Goal: Communication & Community: Answer question/provide support

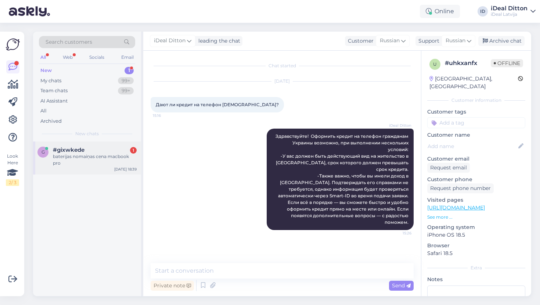
click at [94, 157] on div "baterijas nomaiņas cena macbook pro" at bounding box center [95, 159] width 84 height 13
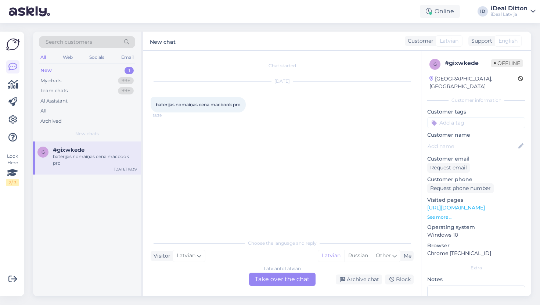
click at [280, 281] on div "Latvian to Latvian Take over the chat" at bounding box center [282, 278] width 66 height 13
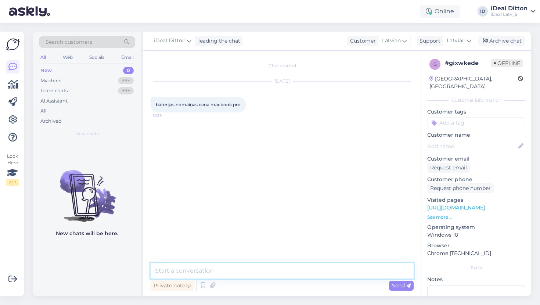
click at [254, 268] on textarea at bounding box center [282, 270] width 263 height 15
drag, startPoint x: 252, startPoint y: 271, endPoint x: 149, endPoint y: 271, distance: 103.2
click at [148, 271] on div "Chat started [DATE] baterijas nomaiņas cena macbook pro 18:39 Labdien. Tas izma…" at bounding box center [282, 173] width 278 height 245
type textarea "Labdien. Tas izmasas 359 euro."
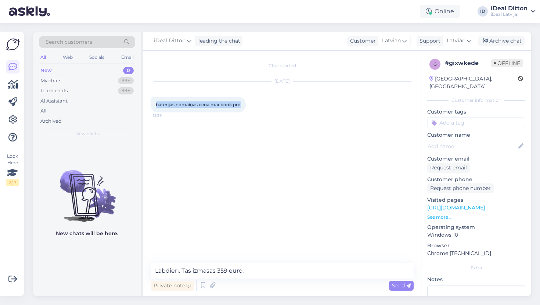
drag, startPoint x: 241, startPoint y: 105, endPoint x: 149, endPoint y: 102, distance: 92.5
click at [149, 102] on div "Chat started [DATE] baterijas nomaiņas cena macbook pro 18:39 Labdien. Tas izma…" at bounding box center [282, 173] width 278 height 245
copy span "baterijas nomaiņas cena macbook pro"
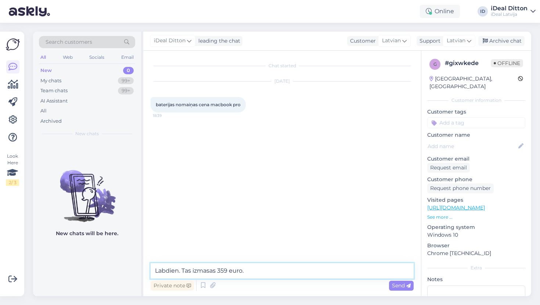
drag, startPoint x: 244, startPoint y: 270, endPoint x: 106, endPoint y: 265, distance: 137.4
click at [106, 265] on div "Search customers All Web Socials Email New 0 My chats 99+ Team chats 99+ AI Ass…" at bounding box center [282, 164] width 498 height 264
paste textarea "Labdien! Ja baterijas nomaiņa MacBook Pro datoram izmaksā 359 €,"
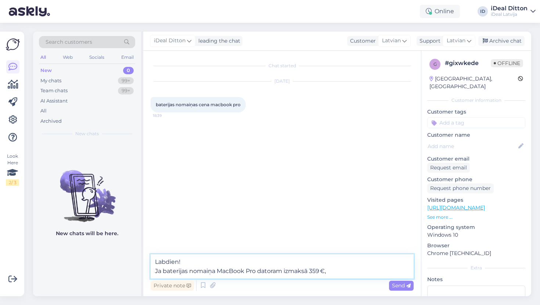
click at [155, 268] on textarea "Labdien! Ja baterijas nomaiņa MacBook Pro datoram izmaksā 359 €," at bounding box center [282, 266] width 263 height 24
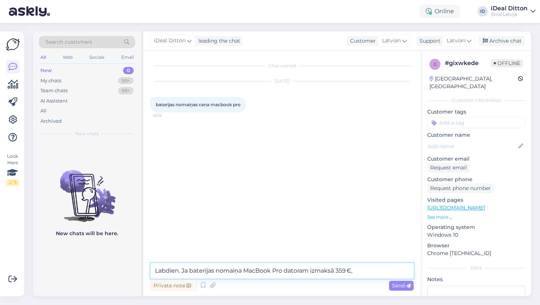
click at [193, 269] on textarea "Labdien. Ja baterijas nomaiņa MacBook Pro datoram izmaksā 359 €," at bounding box center [282, 270] width 263 height 15
click at [352, 269] on textarea "Labdien. Baterijas nomaiņa MacBook Pro datoram izmaksā 359 €," at bounding box center [282, 270] width 263 height 15
type textarea "Labdien. Baterijas nomaiņa MacBook Pro datoram izmaksā 359  euro."
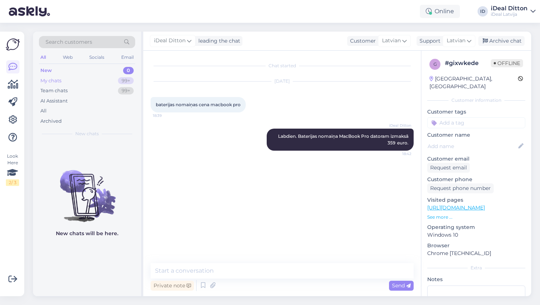
click at [56, 79] on div "My chats" at bounding box center [50, 80] width 21 height 7
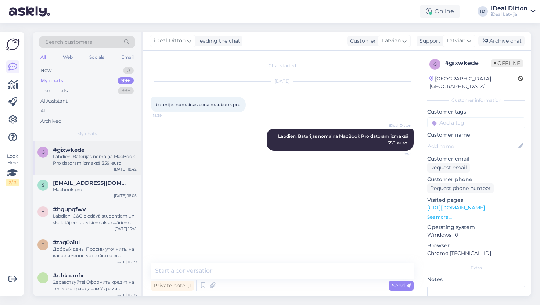
click at [85, 164] on div "Labdien. Baterijas nomaiņa MacBook Pro datoram izmaksā 359  euro." at bounding box center [95, 159] width 84 height 13
click at [87, 192] on div "s [EMAIL_ADDRESS][DOMAIN_NAME] Macbook pro [DATE] 18:05" at bounding box center [87, 187] width 108 height 26
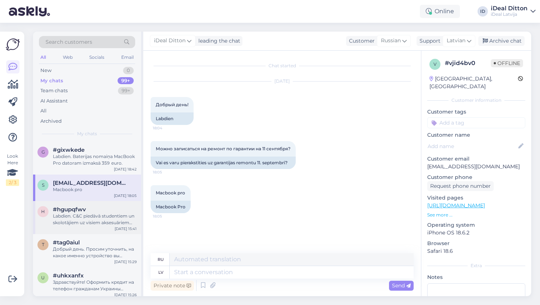
click at [98, 222] on div "Labdien. C&C piedāvā studentiem un skolotājiem uz visiem aksesuāriem -10% atlai…" at bounding box center [95, 219] width 84 height 13
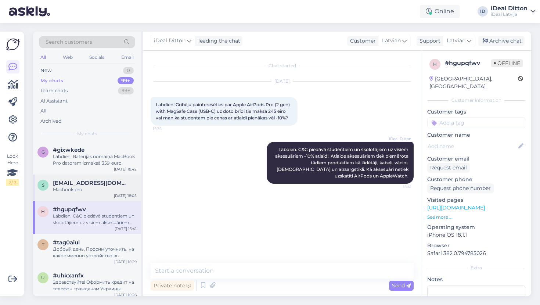
click at [94, 188] on div "Macbook pro" at bounding box center [95, 189] width 84 height 7
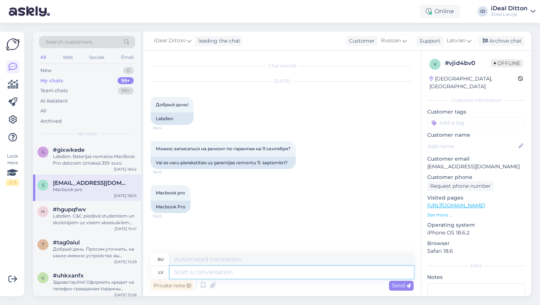
click at [201, 274] on textarea at bounding box center [292, 272] width 244 height 12
type textarea "Lab"
type textarea "The"
type textarea "Labdien."
type textarea "Привет"
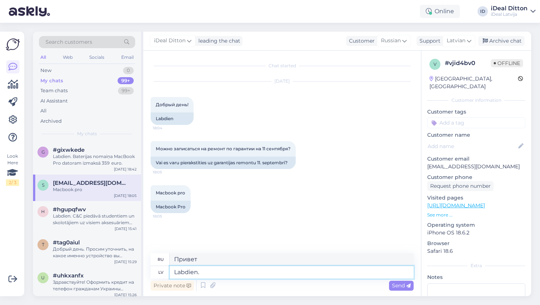
type textarea "Labdien."
type textarea "Привет."
type textarea "Labdien. Ja"
type textarea "Привет. Если"
type textarea "Labdien. Ja varat"
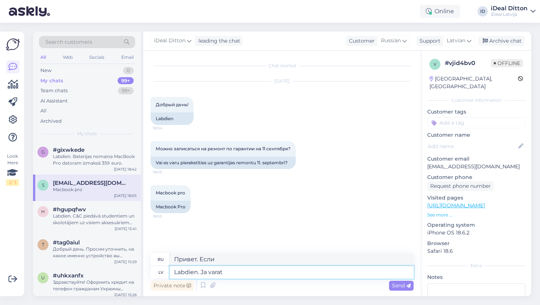
type textarea "Здравствуйте. Если можно"
type textarea "Labdien."
type textarea "Привет."
type textarea "L"
click at [104, 218] on div "Labdien. C&C piedāvā studentiem un skolotājiem uz visiem aksesuāriem -10% atlai…" at bounding box center [95, 219] width 84 height 13
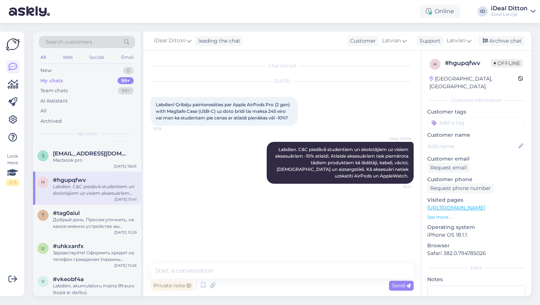
scroll to position [30, 0]
click at [100, 217] on div "Добрый день. Просим уточнить, на какое именно устройство вы рассматриваете офор…" at bounding box center [95, 221] width 84 height 13
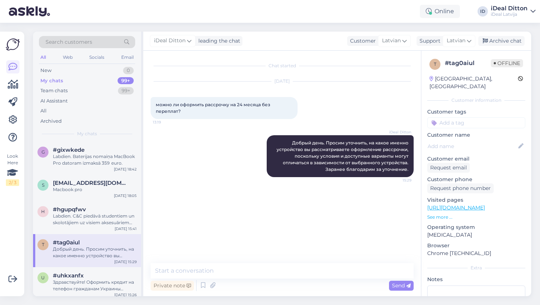
scroll to position [0, 0]
